Goal: Find specific page/section: Find specific page/section

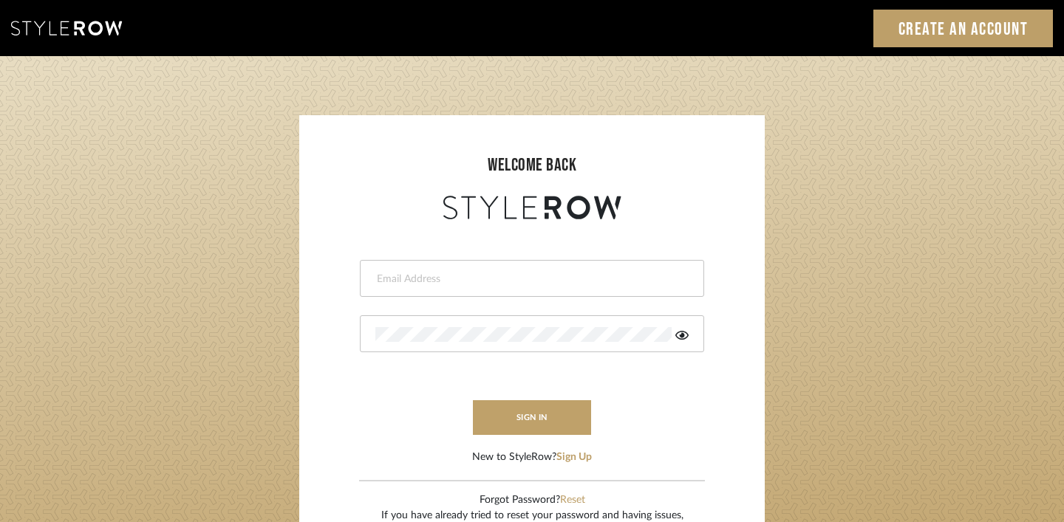
click at [476, 278] on input "email" at bounding box center [530, 279] width 310 height 15
type input "[EMAIL_ADDRESS][DOMAIN_NAME]"
click at [503, 309] on form "[EMAIL_ADDRESS][DOMAIN_NAME] sign in New to StyleRow? Sign Up" at bounding box center [532, 344] width 436 height 242
click at [543, 425] on button "sign in" at bounding box center [532, 417] width 118 height 35
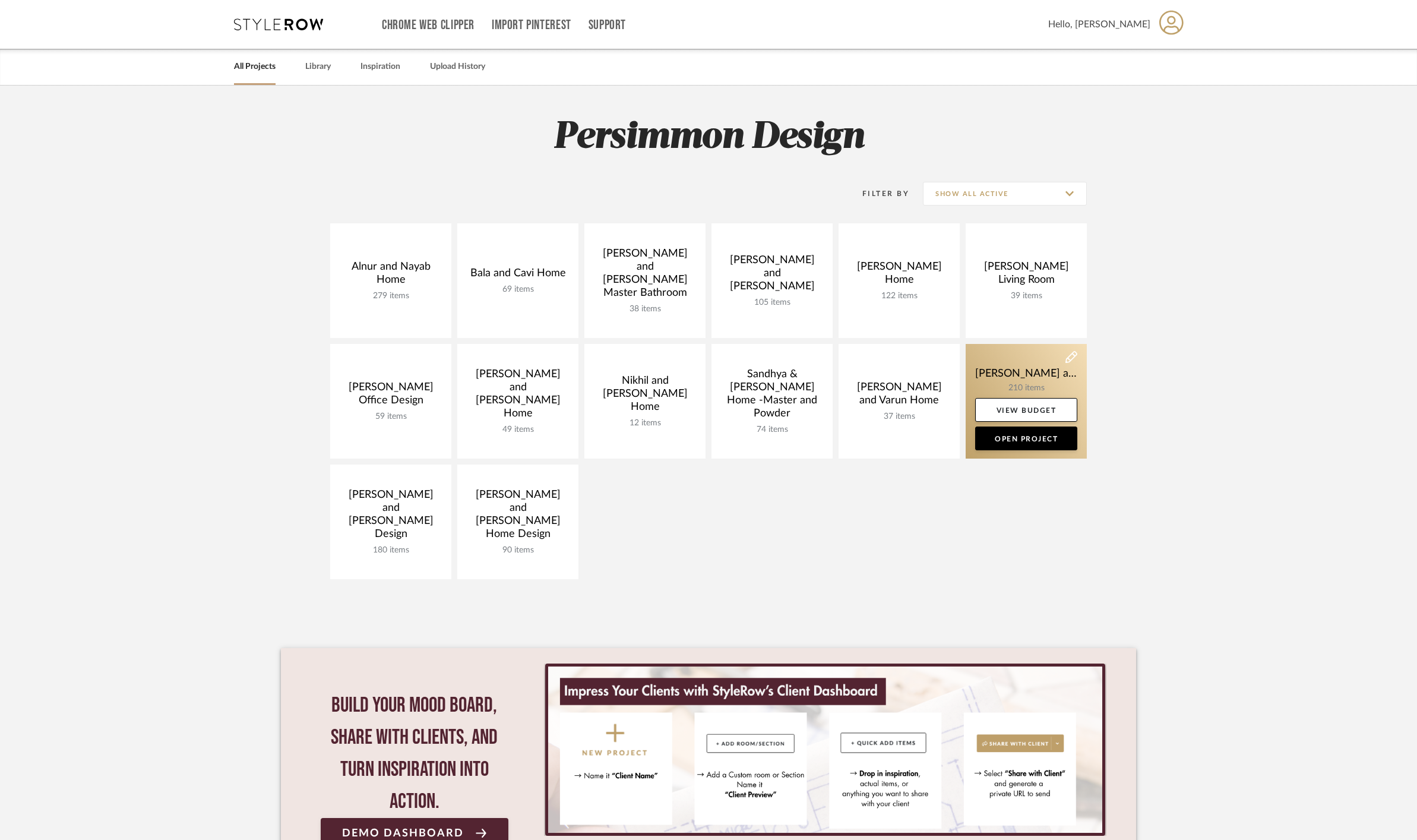
click at [987, 374] on link at bounding box center [1026, 401] width 121 height 115
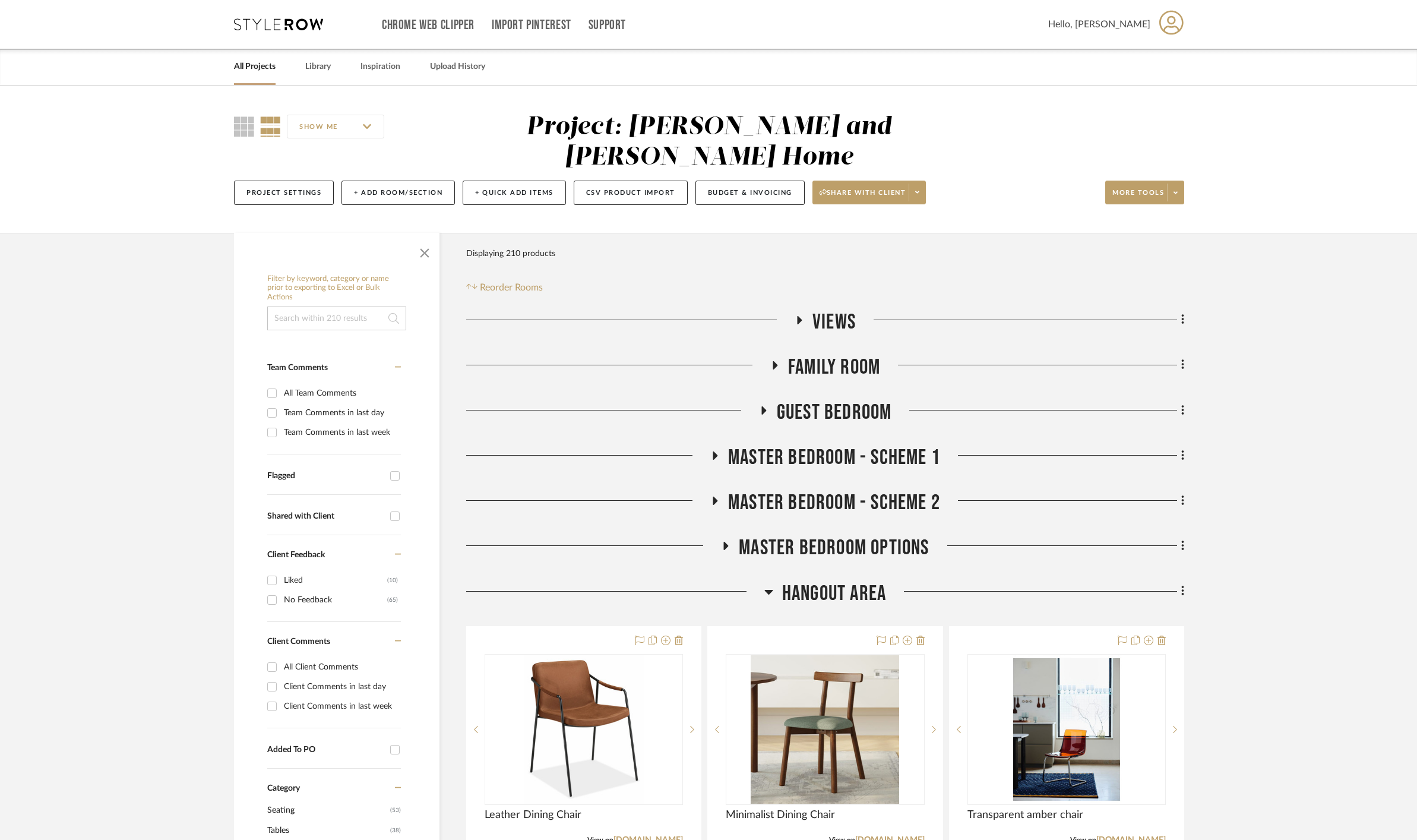
click at [799, 316] on icon at bounding box center [800, 320] width 5 height 8
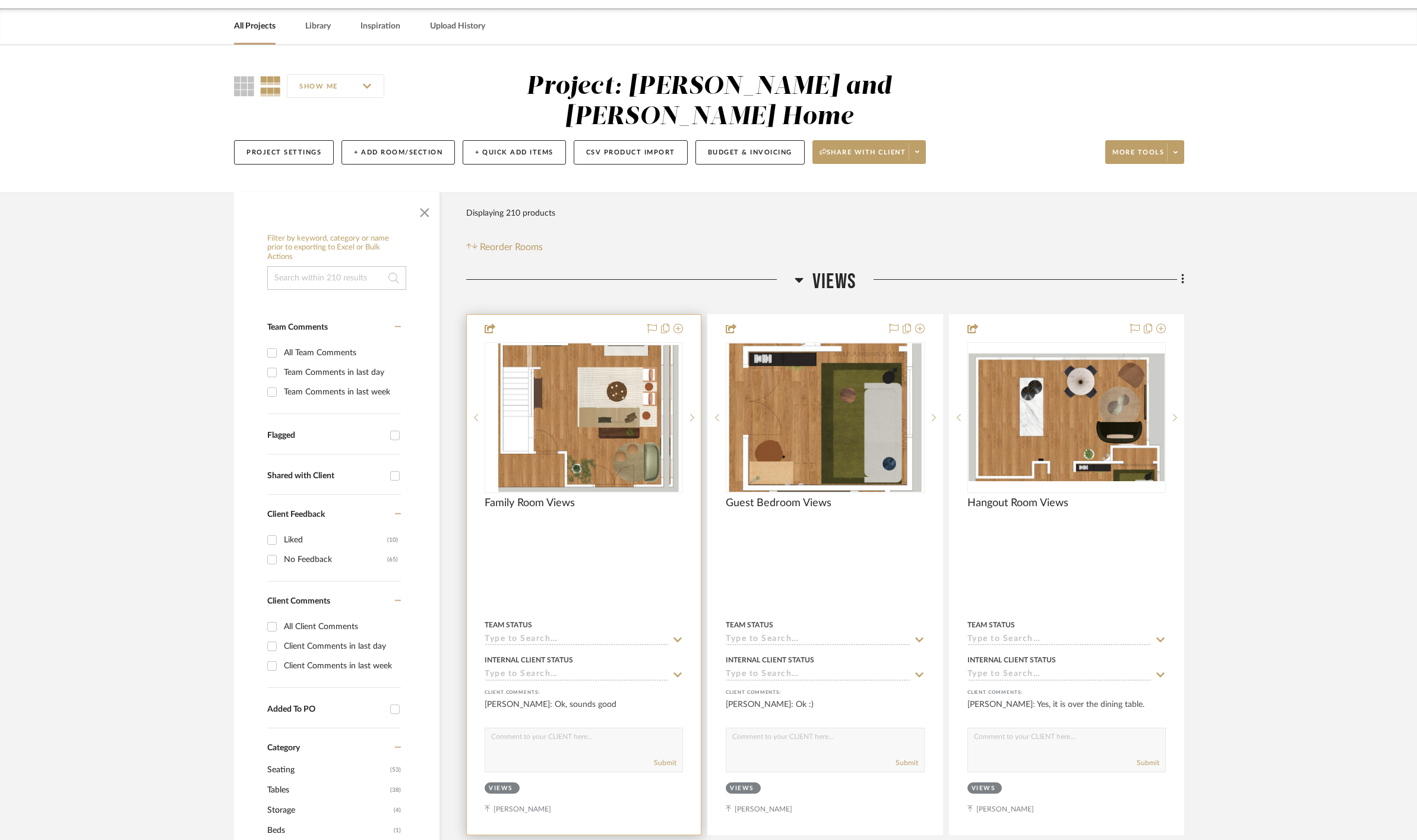
scroll to position [43, 0]
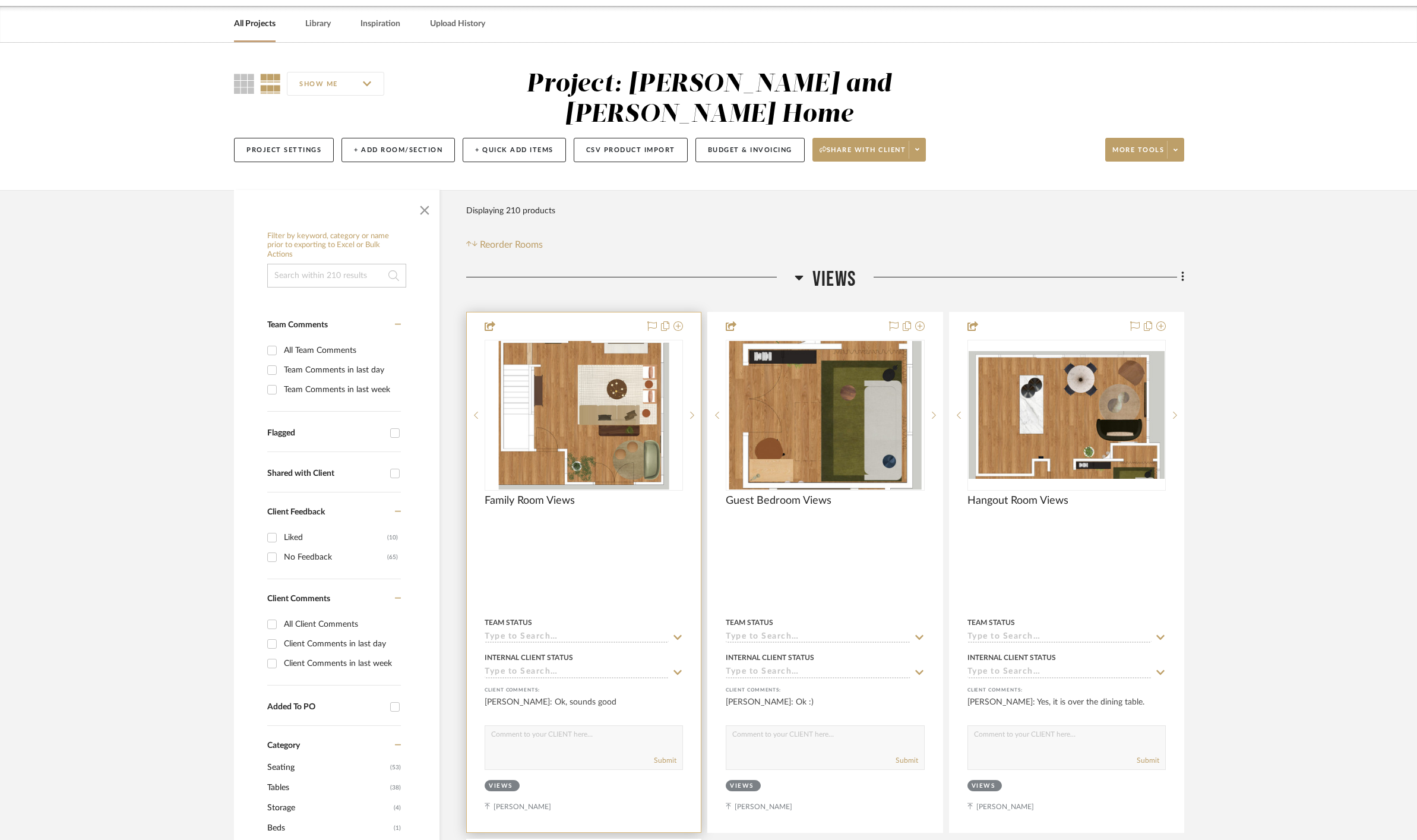
click at [589, 412] on img "0" at bounding box center [584, 415] width 171 height 149
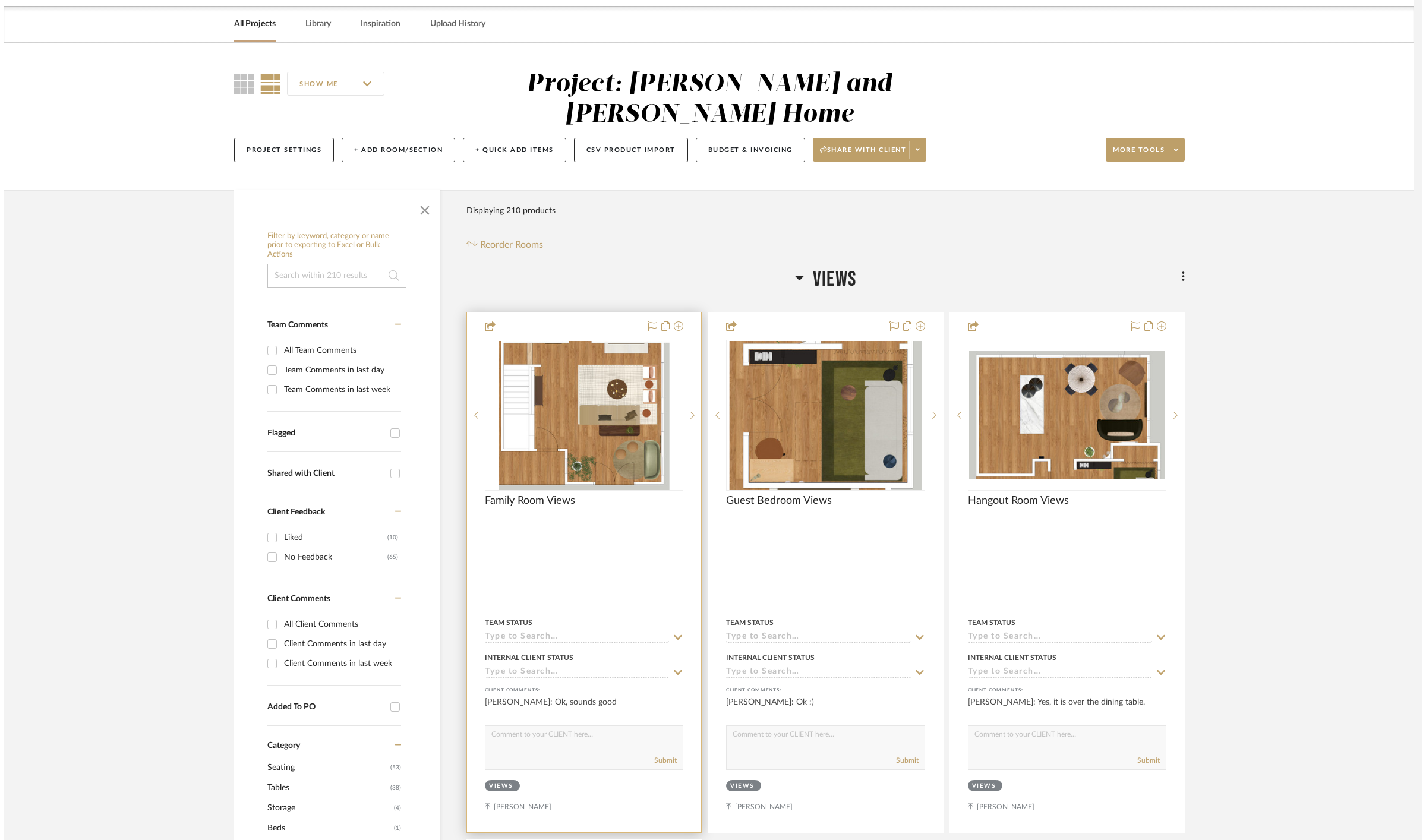
scroll to position [0, 0]
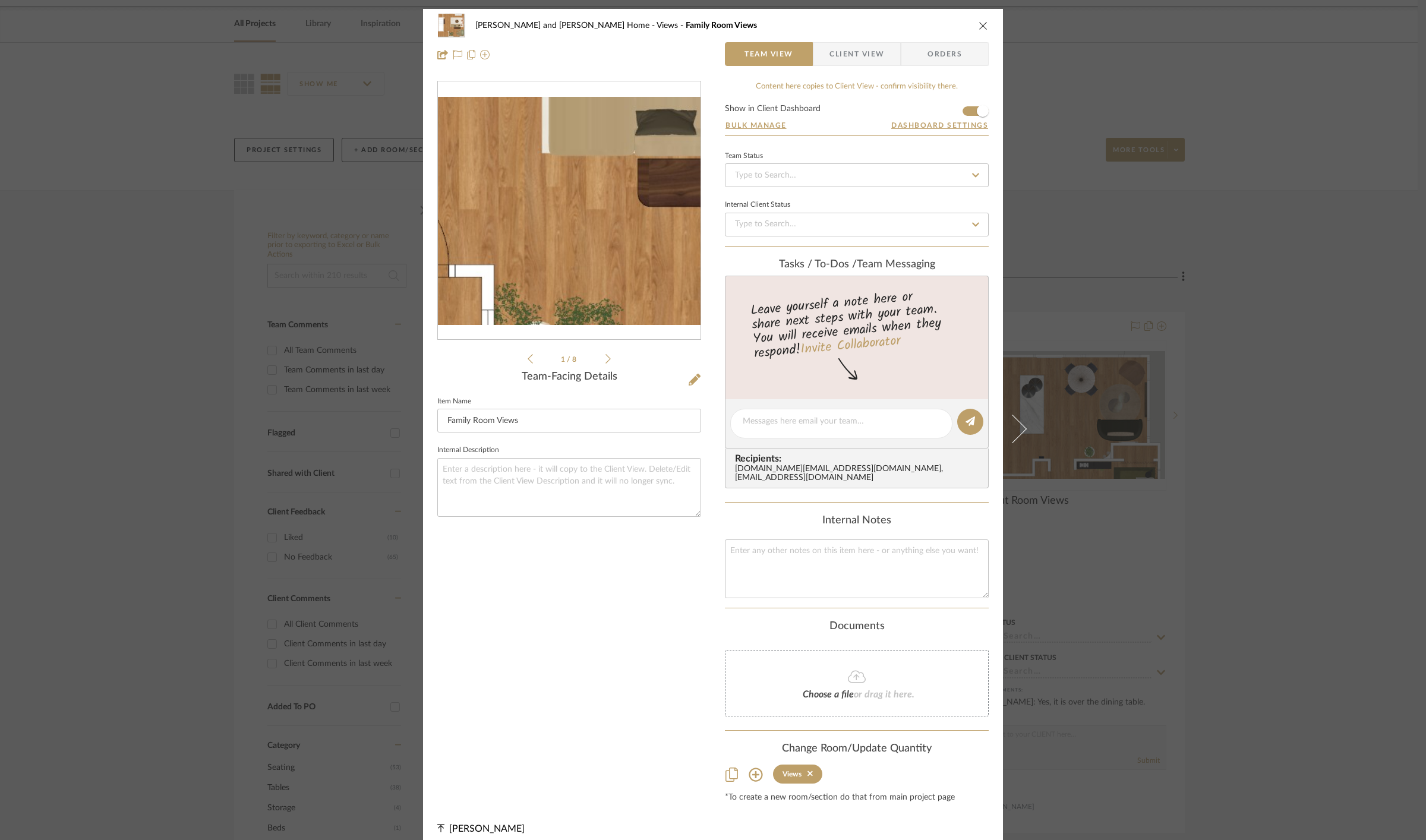
click at [565, 244] on img "0" at bounding box center [569, 211] width 263 height 228
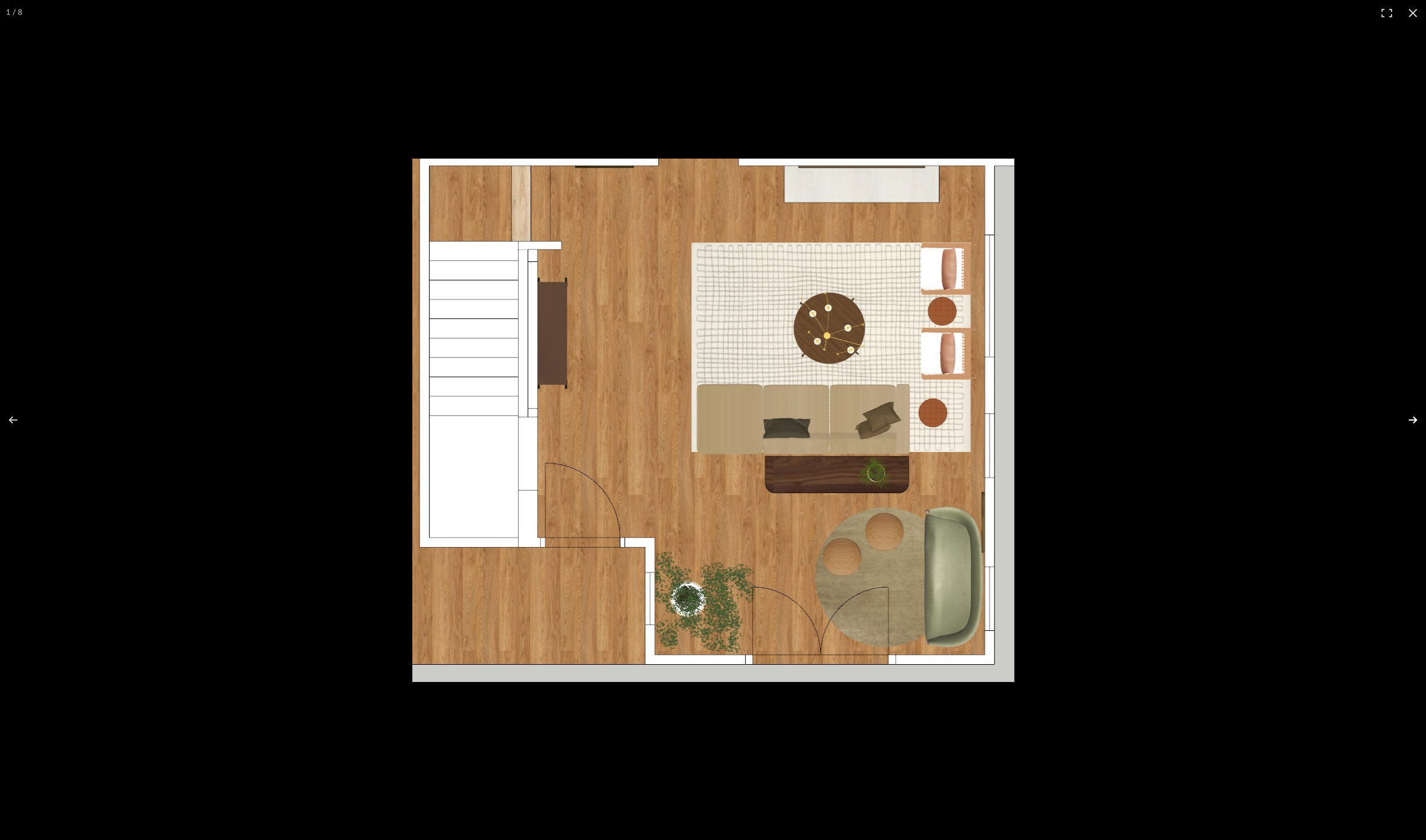
click at [1409, 417] on button at bounding box center [1405, 420] width 42 height 59
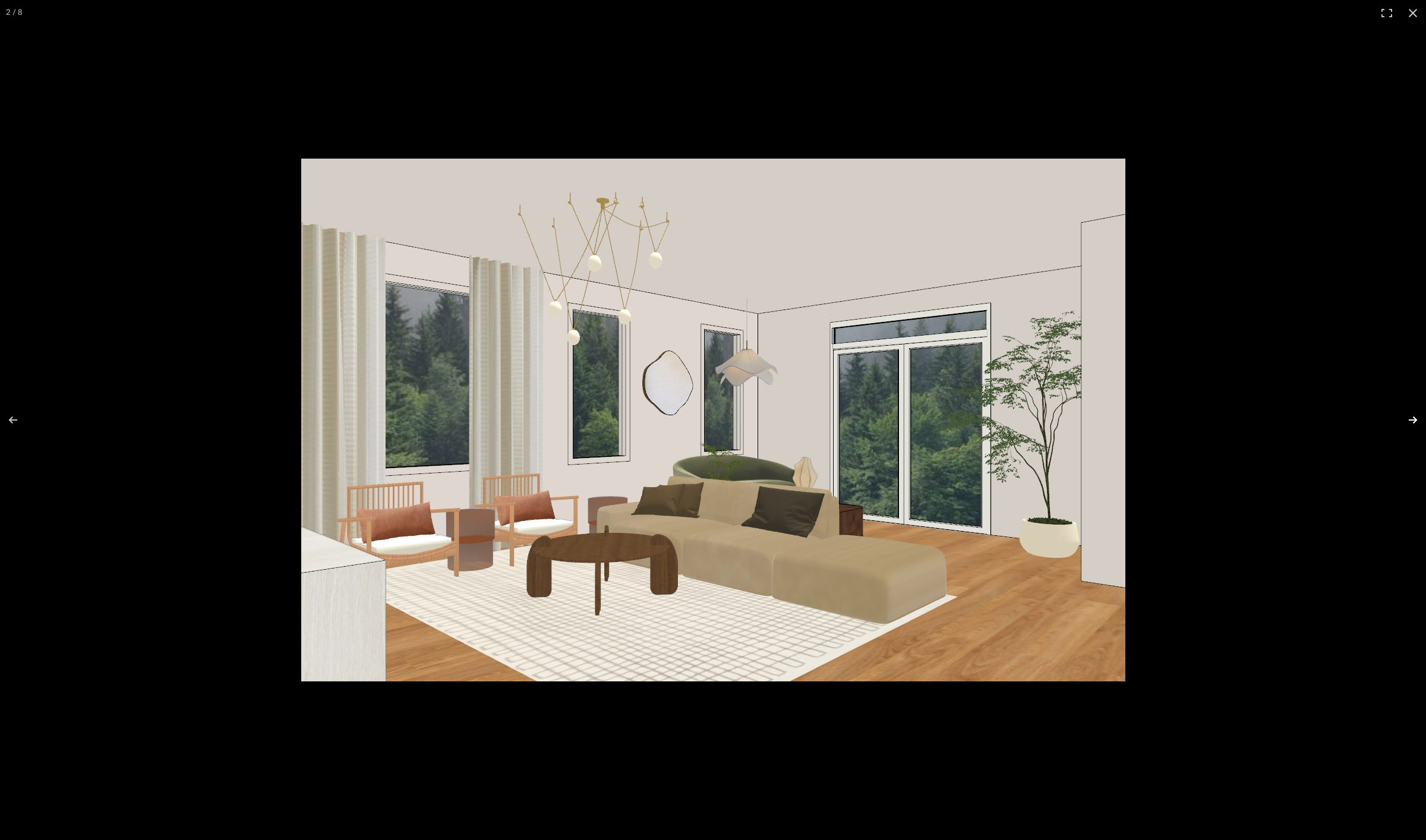
click at [1409, 417] on button at bounding box center [1405, 420] width 42 height 59
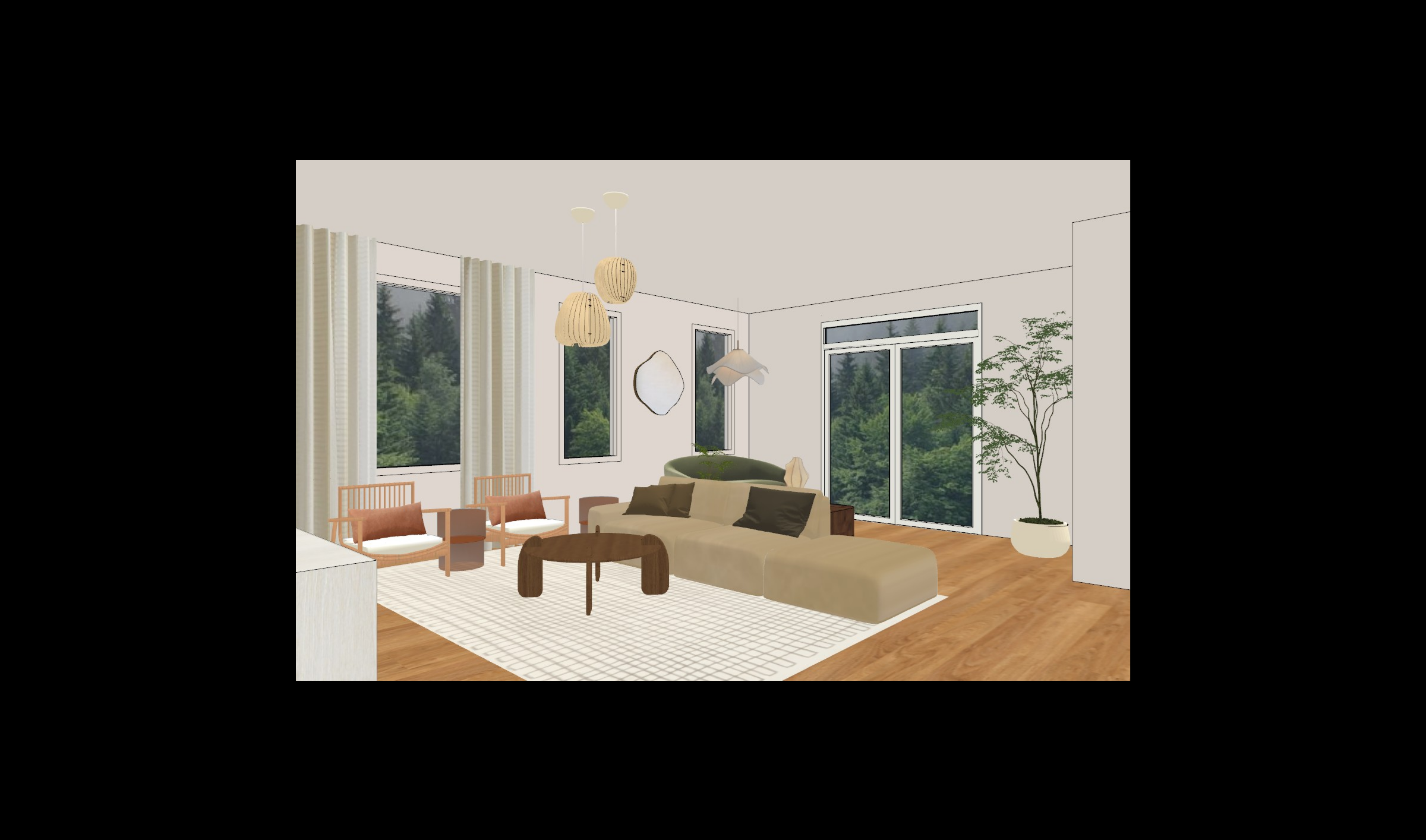
click at [1409, 417] on button at bounding box center [1405, 420] width 42 height 59
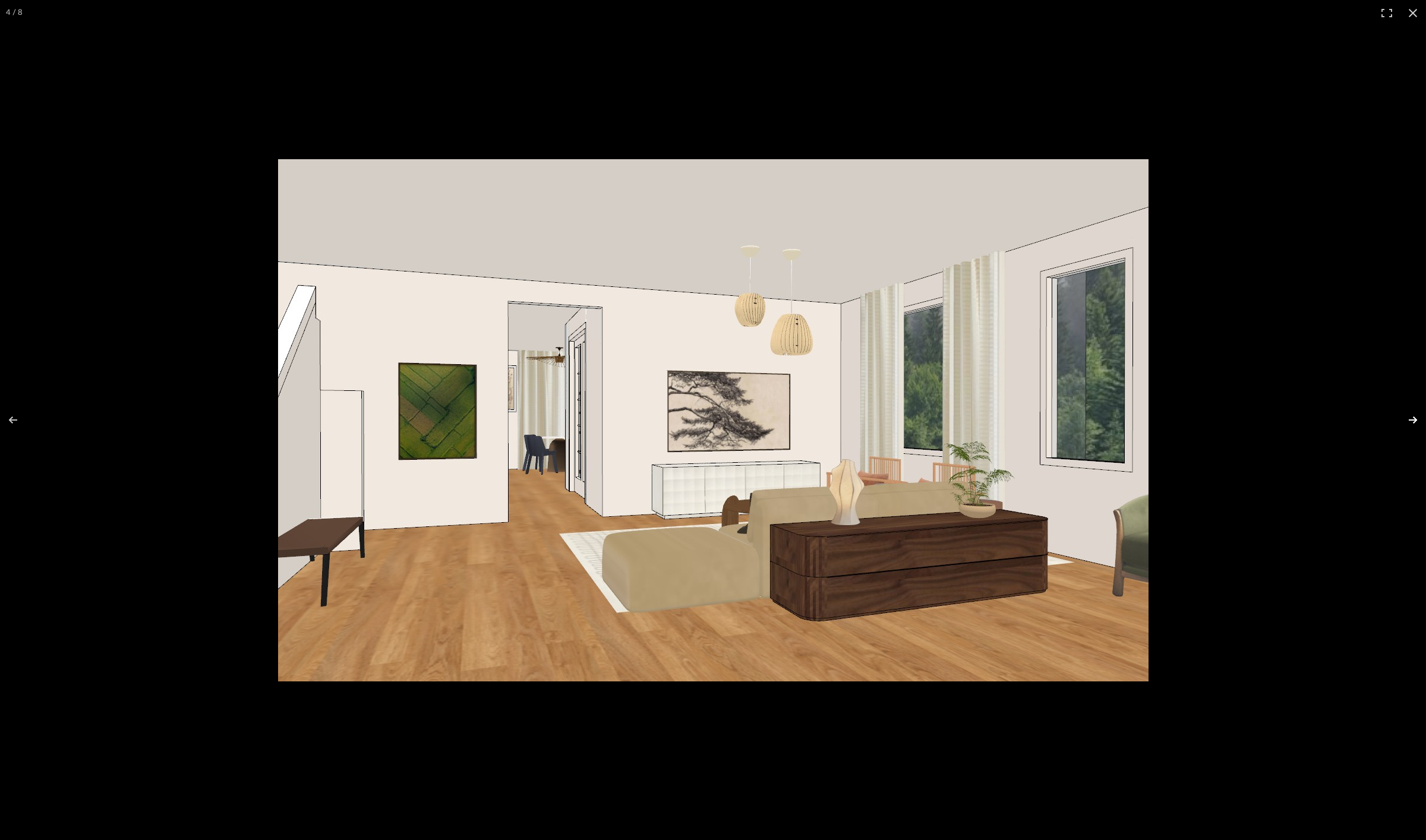
click at [1409, 420] on button at bounding box center [1405, 420] width 42 height 59
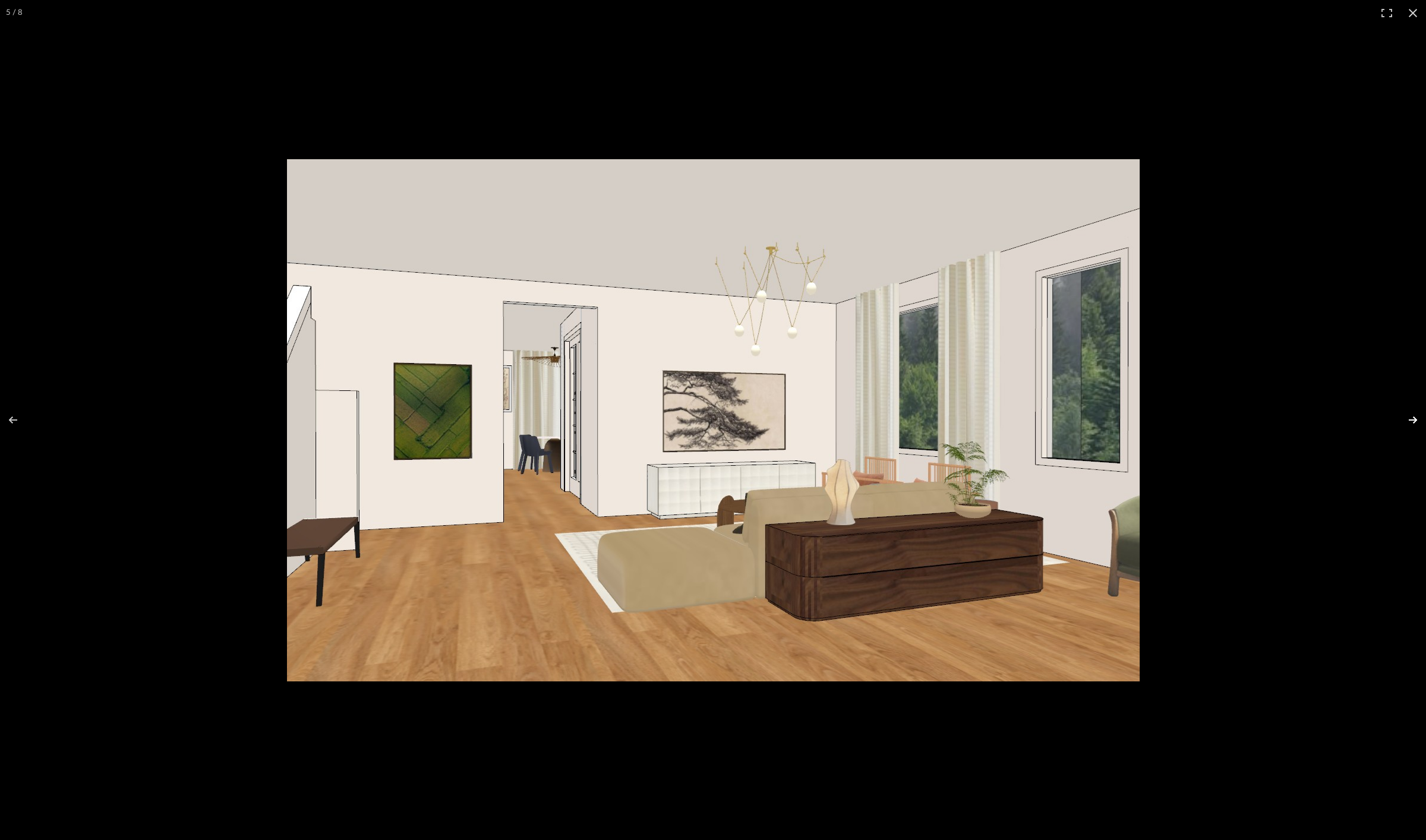
click at [1411, 418] on button at bounding box center [1405, 420] width 42 height 59
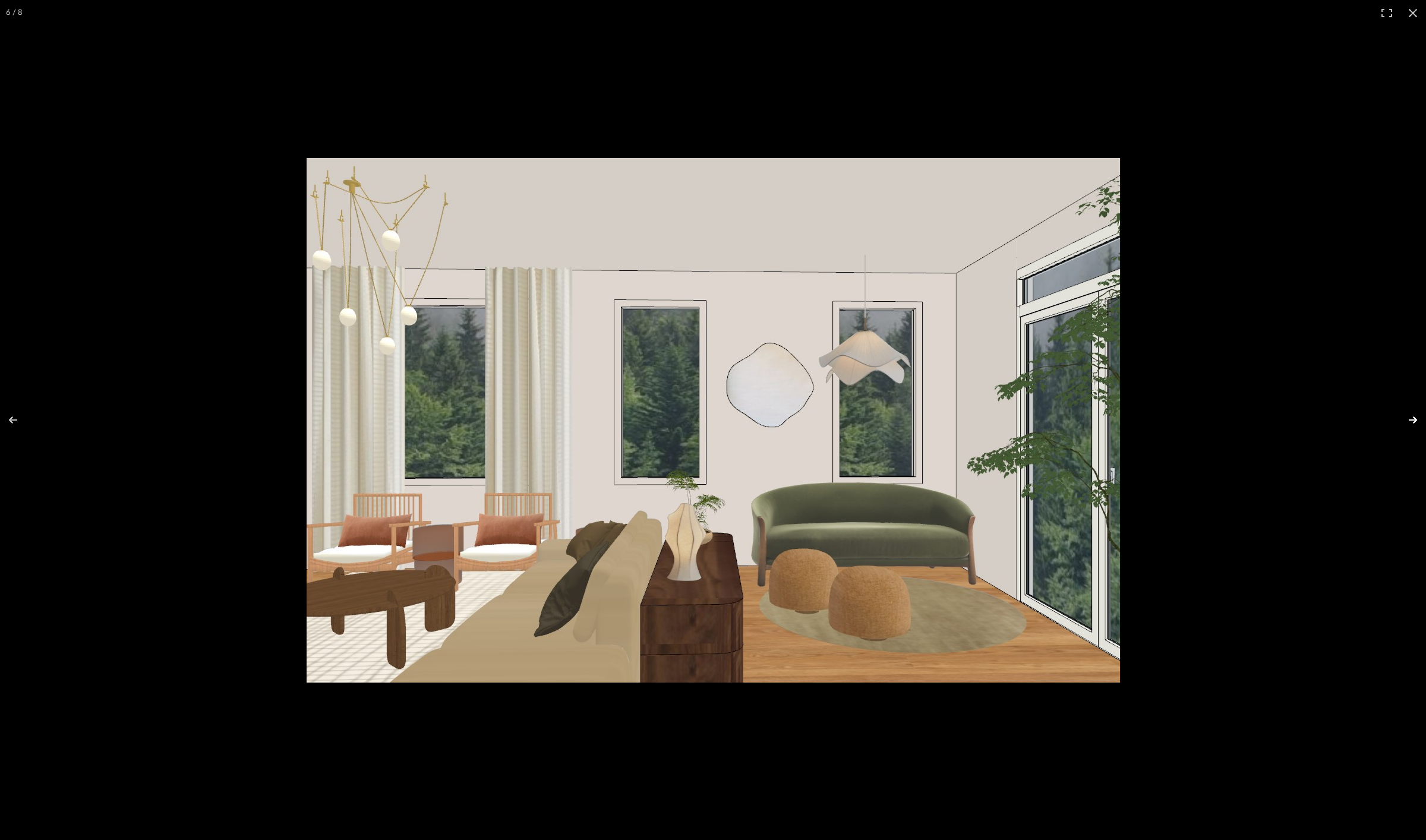
click at [1412, 420] on button at bounding box center [1405, 420] width 42 height 59
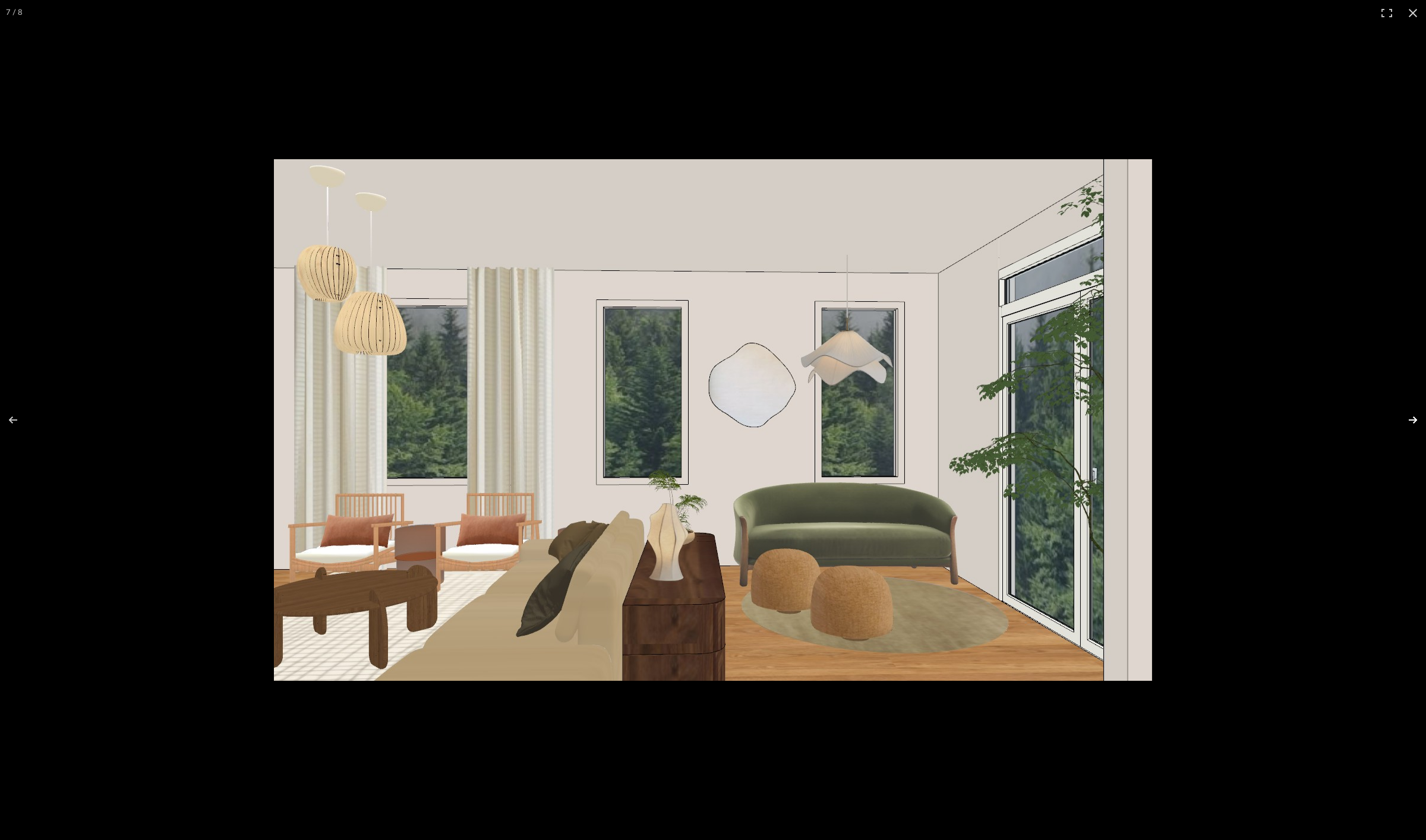
click at [1412, 420] on button at bounding box center [1405, 420] width 42 height 59
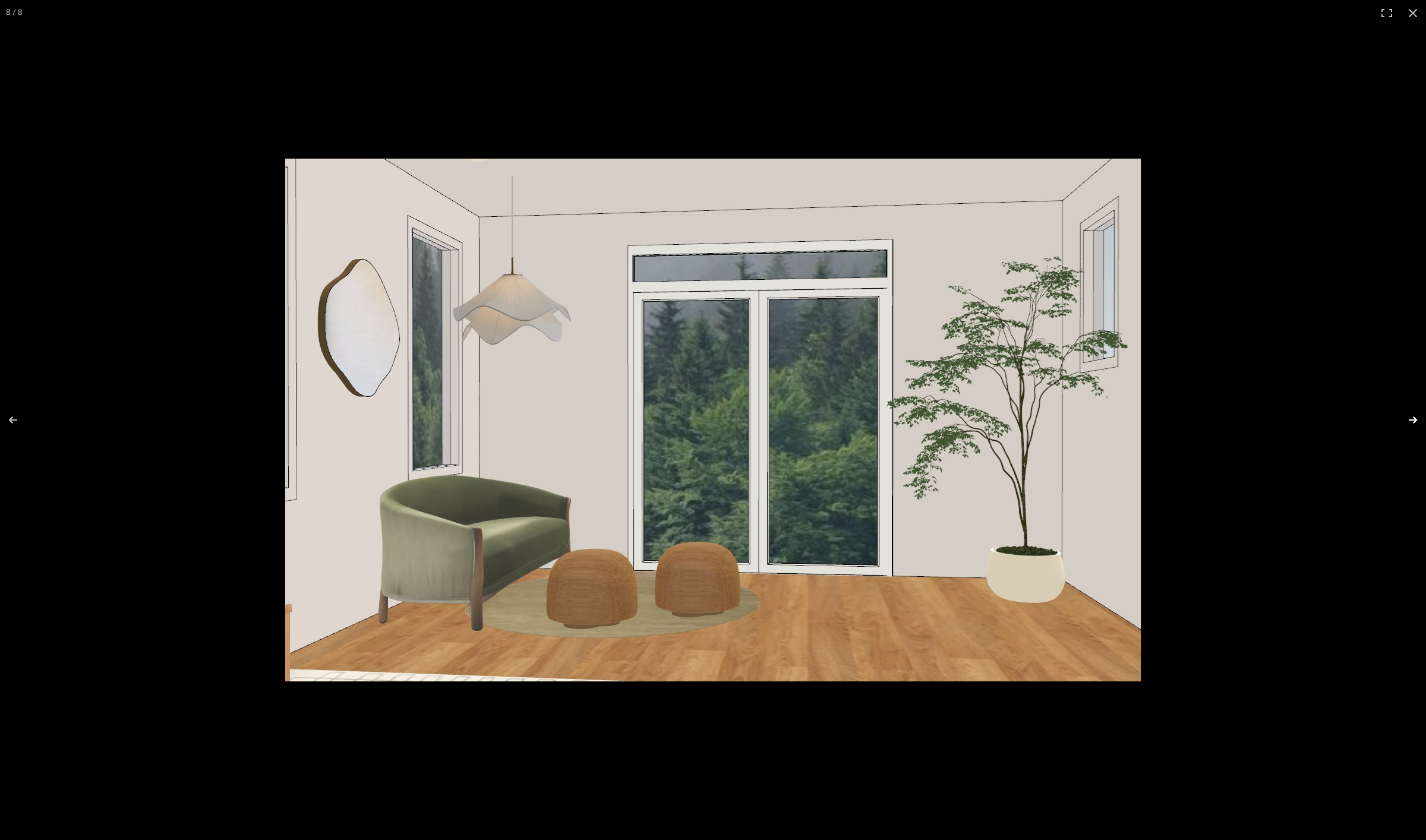
click at [1412, 420] on button at bounding box center [1405, 420] width 42 height 59
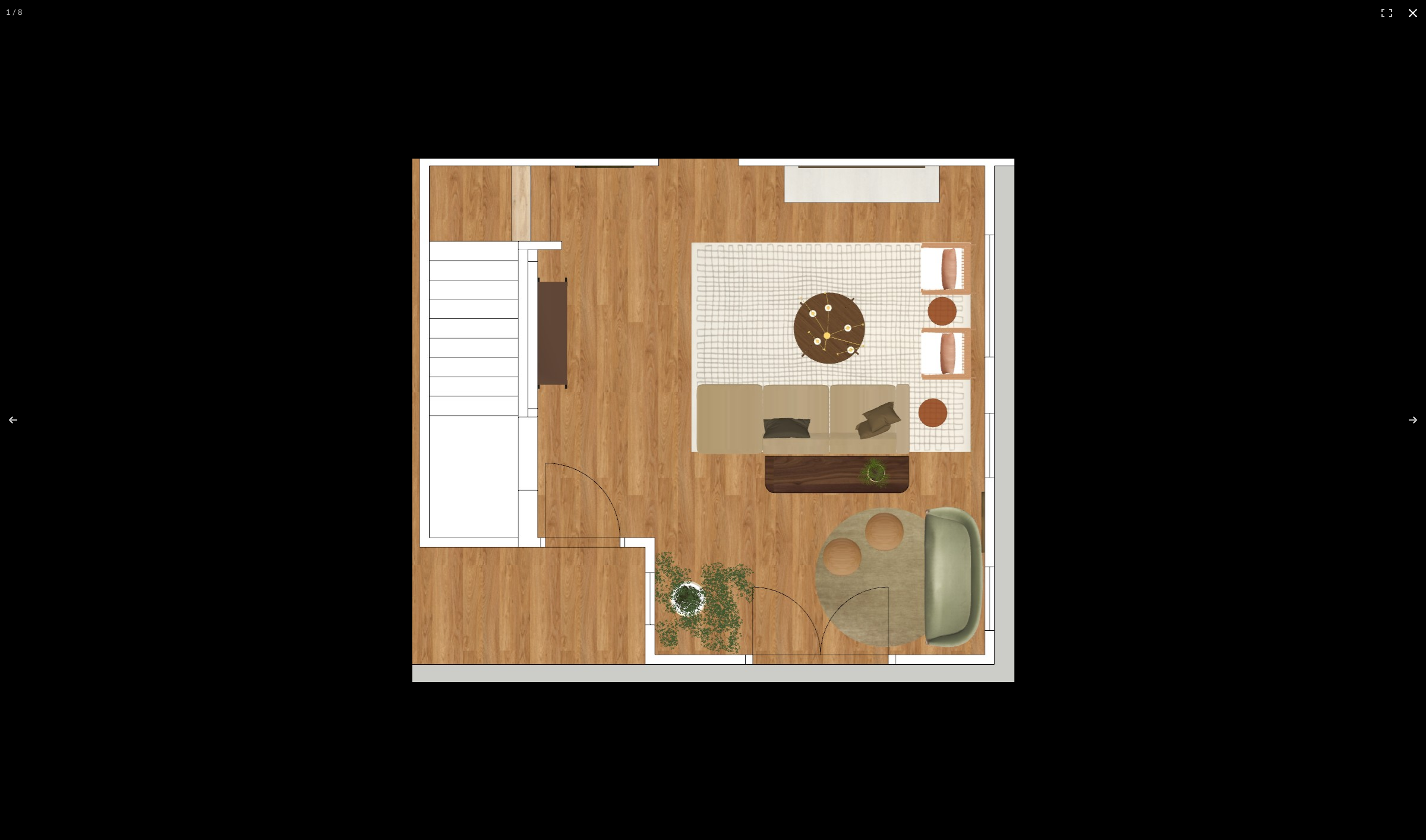
click at [1294, 299] on div at bounding box center [886, 437] width 947 height 558
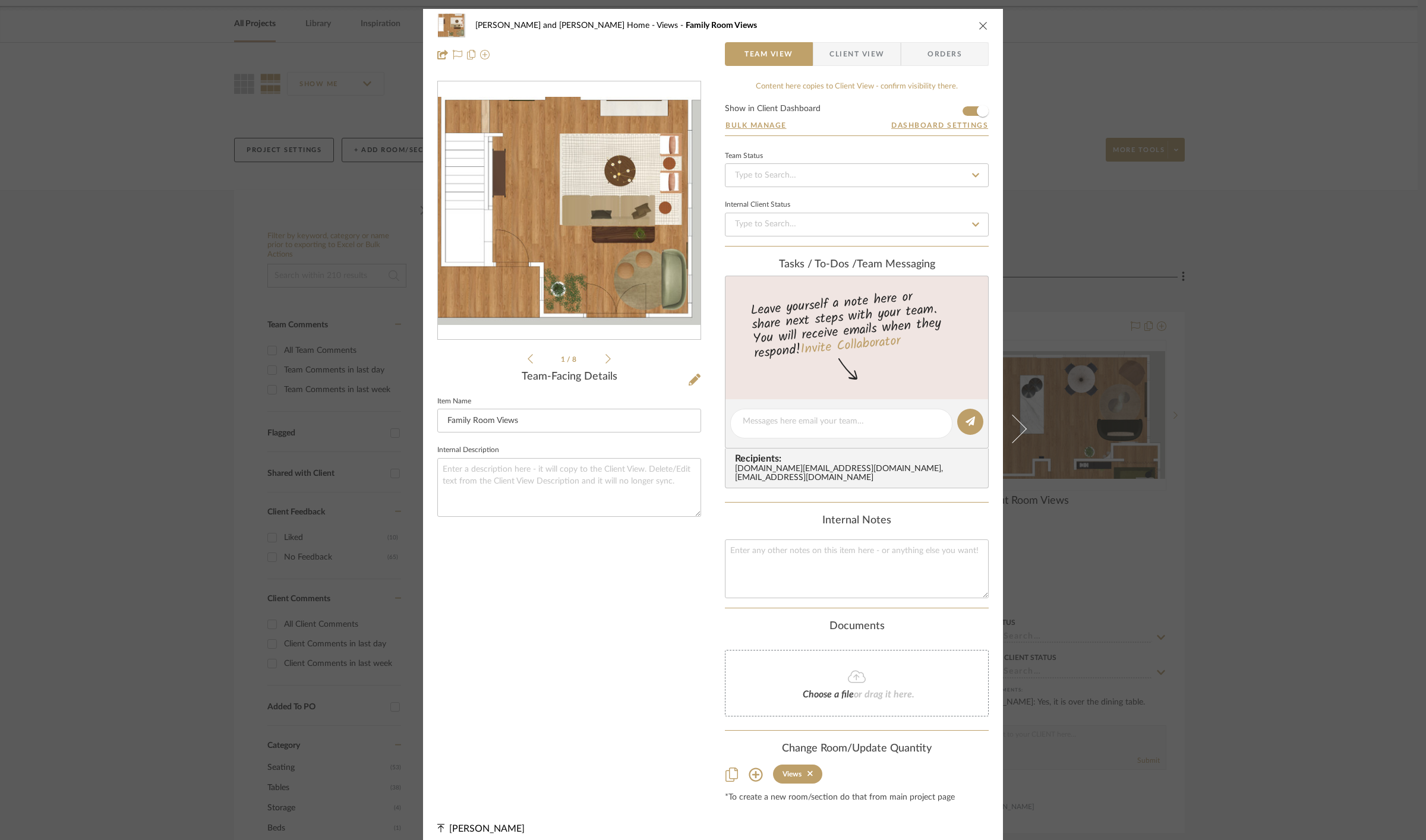
click at [179, 395] on div "[PERSON_NAME] and [PERSON_NAME] Home Views Family Room Views Team View Client V…" at bounding box center [713, 420] width 1426 height 840
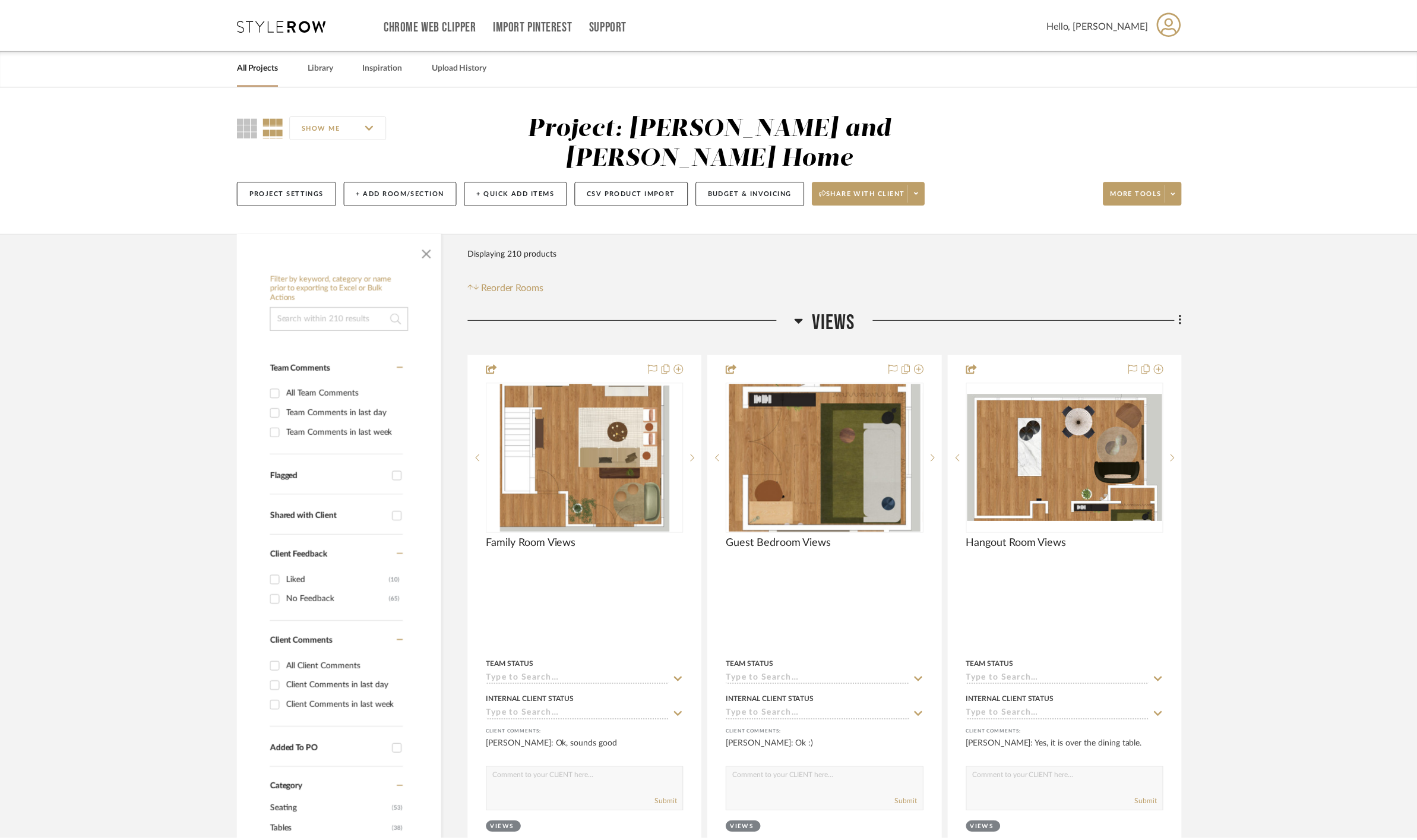
scroll to position [43, 0]
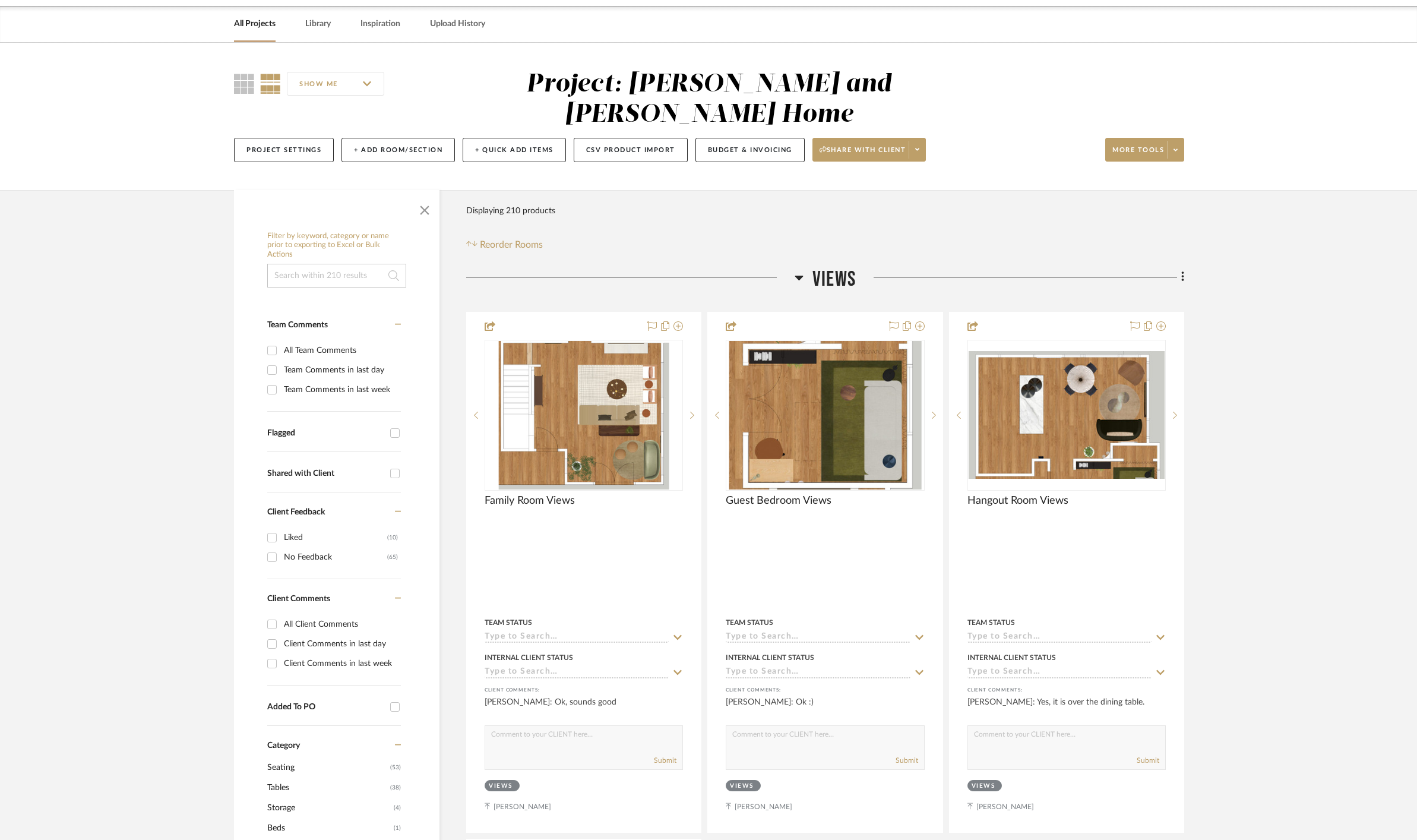
click at [801, 276] on icon at bounding box center [799, 278] width 8 height 5
